Goal: Find specific page/section: Find specific page/section

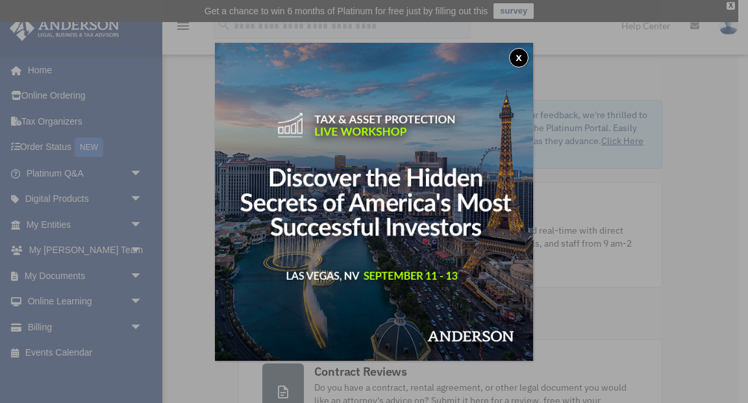
click at [519, 57] on button "x" at bounding box center [518, 57] width 19 height 19
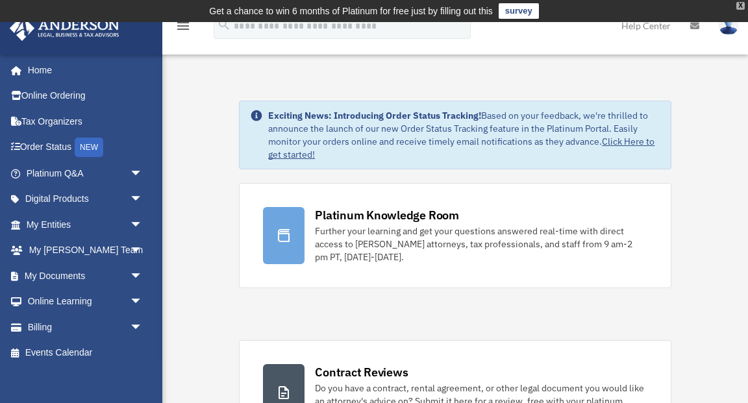
click at [743, 7] on div "X" at bounding box center [740, 6] width 8 height 8
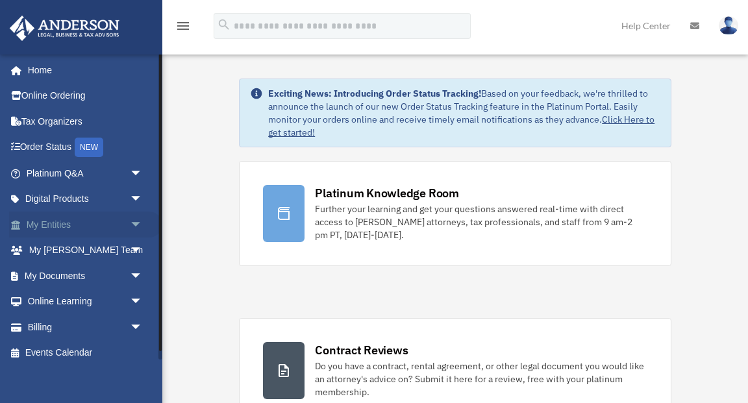
click at [130, 230] on span "arrow_drop_down" at bounding box center [143, 225] width 26 height 27
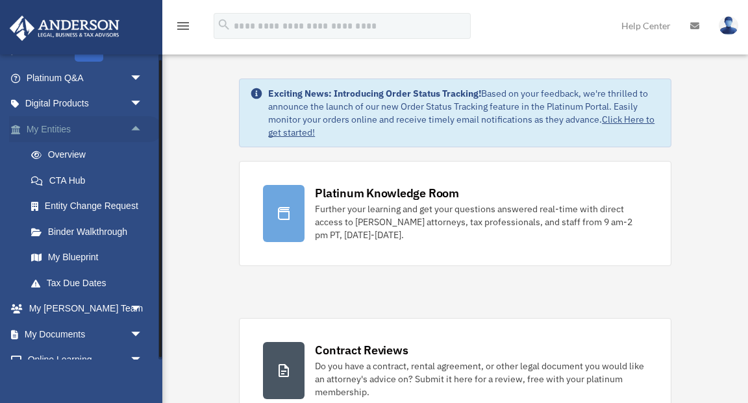
scroll to position [119, 0]
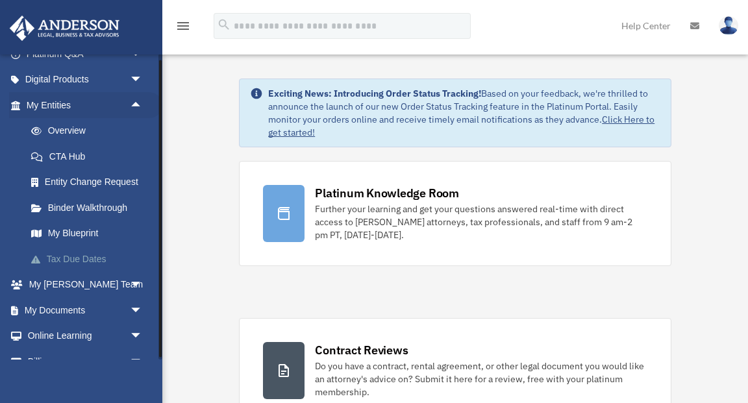
click at [82, 264] on link "Tax Due Dates" at bounding box center [90, 259] width 144 height 26
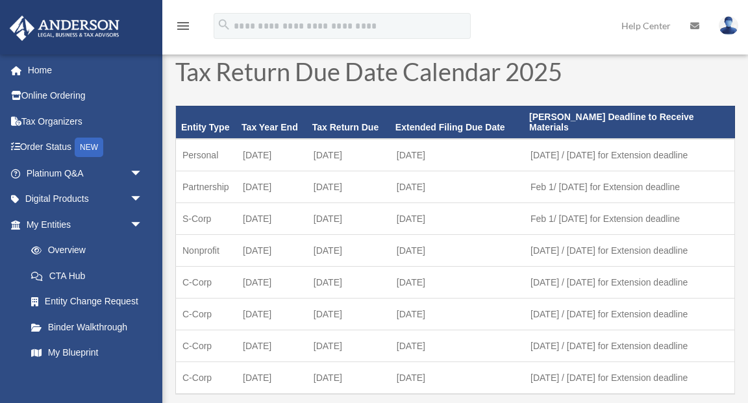
scroll to position [22, 0]
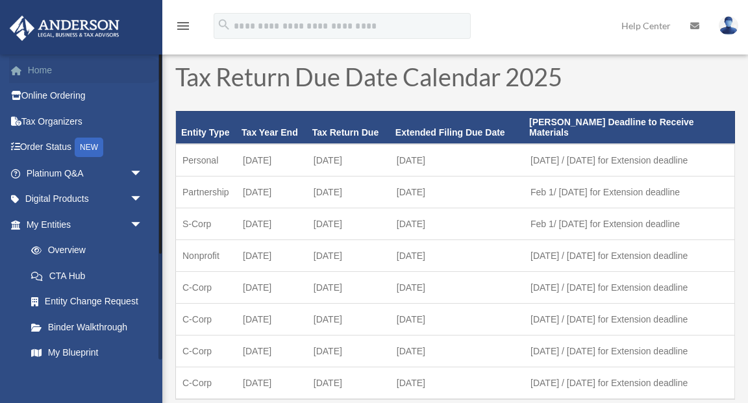
click at [36, 75] on link "Home" at bounding box center [85, 70] width 153 height 26
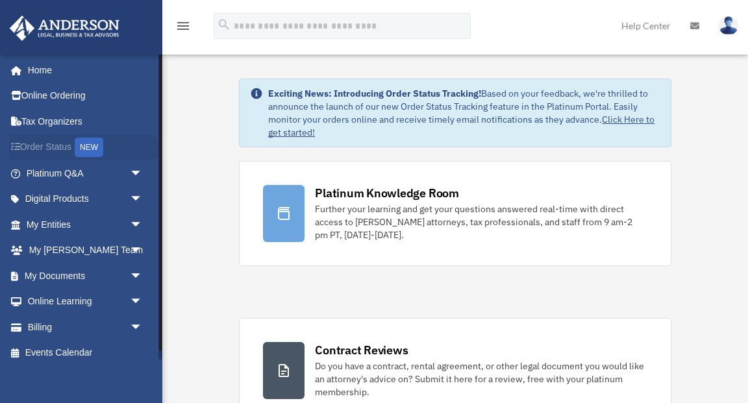
click at [62, 154] on link "Order Status NEW" at bounding box center [85, 147] width 153 height 27
click at [134, 217] on span "arrow_drop_down" at bounding box center [143, 225] width 26 height 27
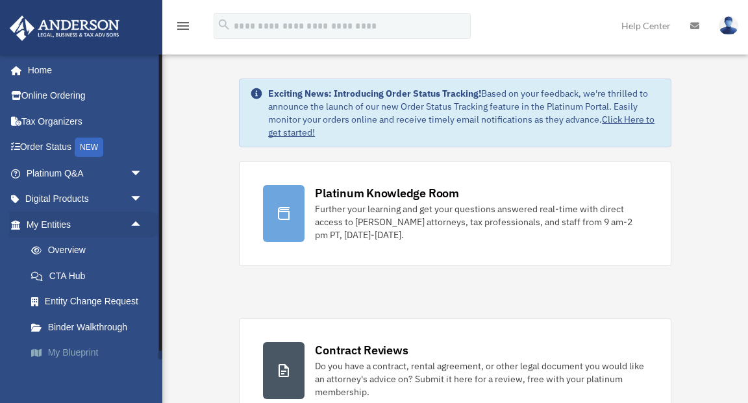
click at [79, 353] on link "My Blueprint" at bounding box center [90, 353] width 144 height 26
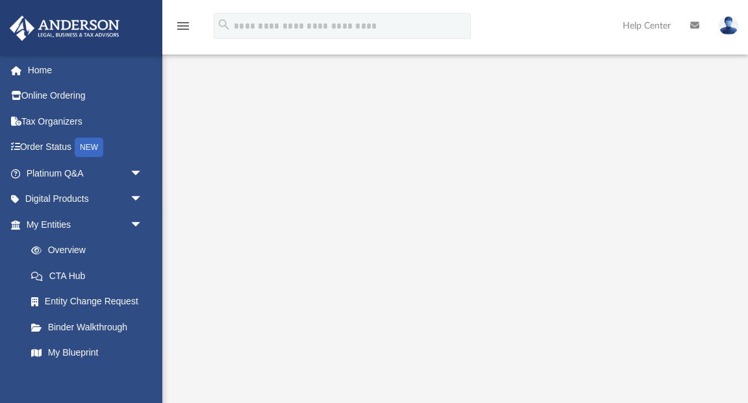
scroll to position [171, 0]
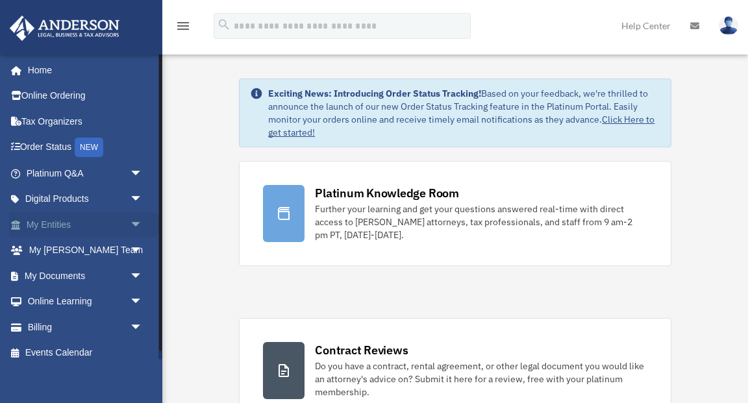
click at [134, 225] on span "arrow_drop_down" at bounding box center [143, 225] width 26 height 27
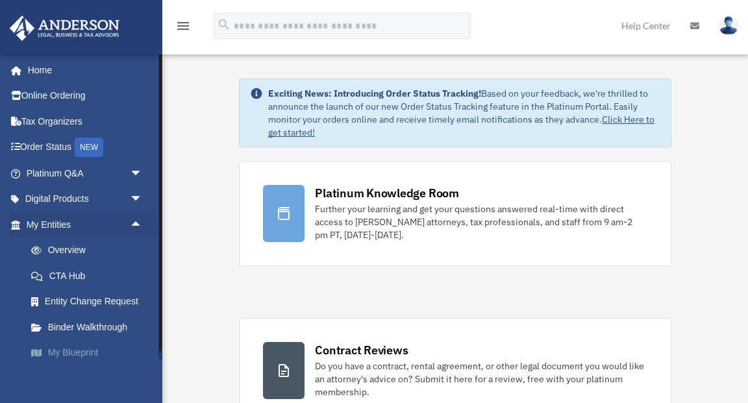
click at [79, 351] on link "My Blueprint" at bounding box center [90, 353] width 144 height 26
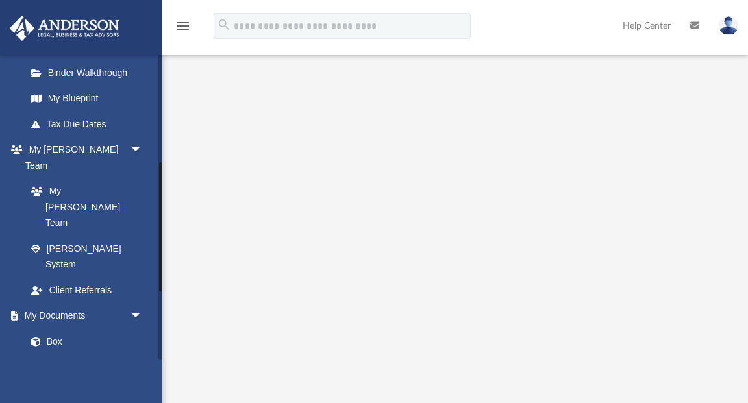
scroll to position [264, 0]
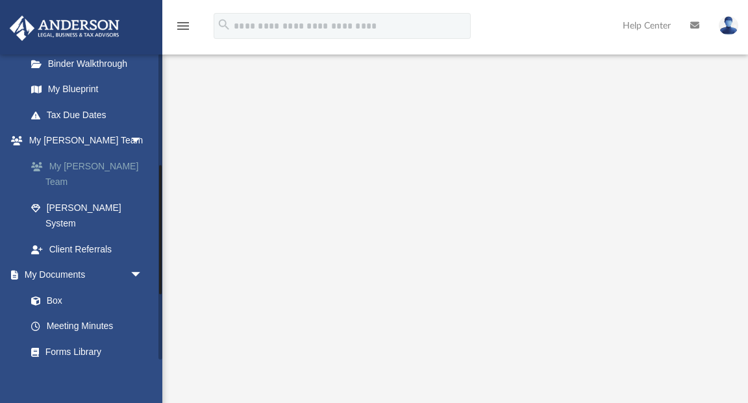
click at [100, 162] on link "My [PERSON_NAME] Team" at bounding box center [90, 174] width 144 height 42
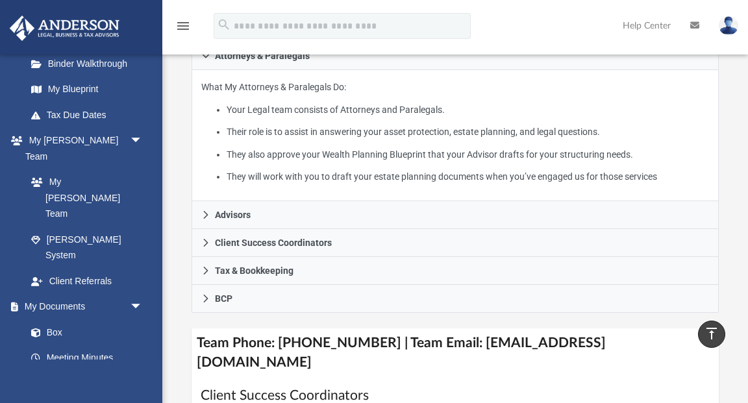
scroll to position [301, 0]
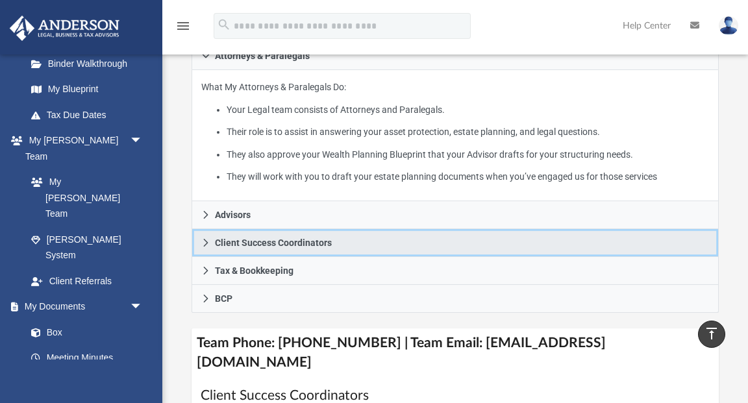
click at [204, 246] on icon at bounding box center [205, 242] width 9 height 9
